Goal: Task Accomplishment & Management: Use online tool/utility

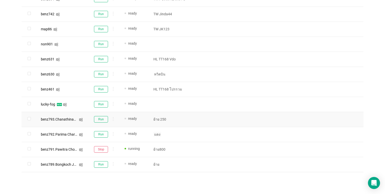
scroll to position [306, 0]
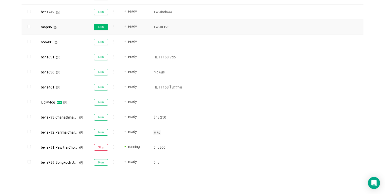
click at [103, 29] on button "Run" at bounding box center [101, 27] width 14 height 7
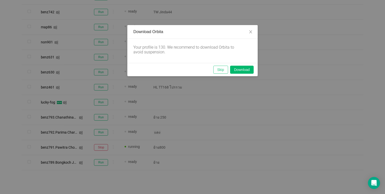
click at [220, 69] on button "Skip" at bounding box center [220, 70] width 15 height 8
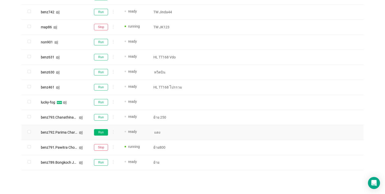
click at [103, 129] on button "Run" at bounding box center [101, 132] width 14 height 7
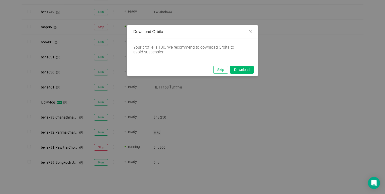
click at [223, 68] on button "Skip" at bounding box center [220, 70] width 15 height 8
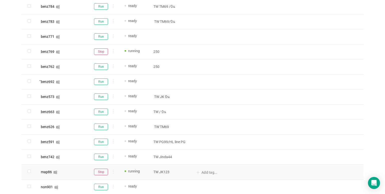
scroll to position [155, 0]
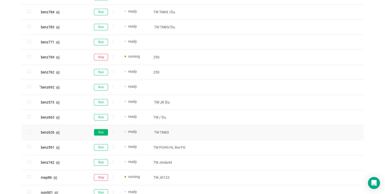
click at [104, 131] on button "Run" at bounding box center [101, 132] width 14 height 7
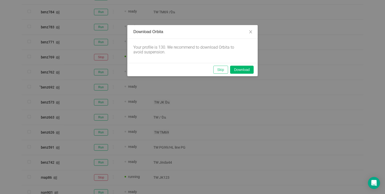
click at [226, 69] on button "Skip" at bounding box center [220, 70] width 15 height 8
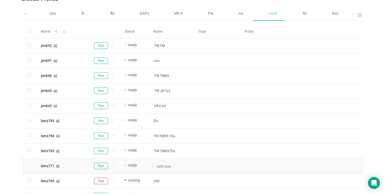
scroll to position [30, 0]
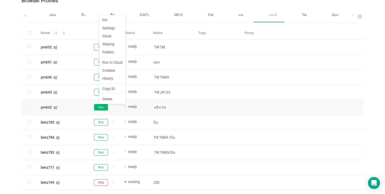
click at [103, 106] on button "Run" at bounding box center [101, 107] width 14 height 7
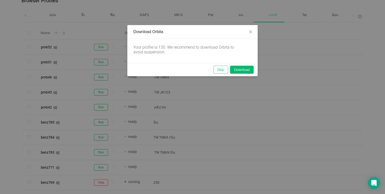
click at [219, 69] on button "Skip" at bounding box center [220, 70] width 15 height 8
